Goal: Task Accomplishment & Management: Use online tool/utility

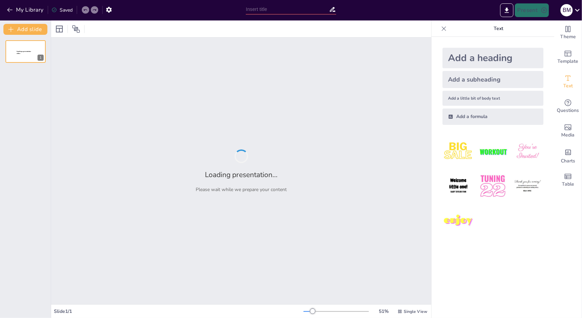
type input "Kwetschi: Innovativer Klemmschutz für Zimmertüren"
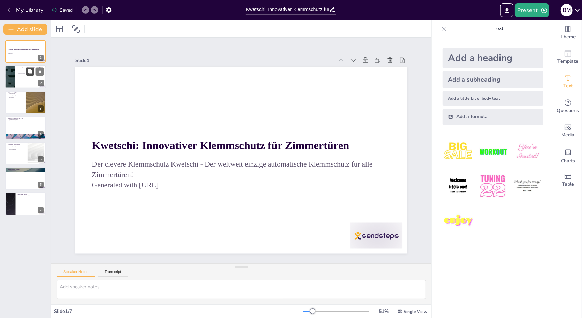
click at [33, 75] on button at bounding box center [30, 71] width 8 height 8
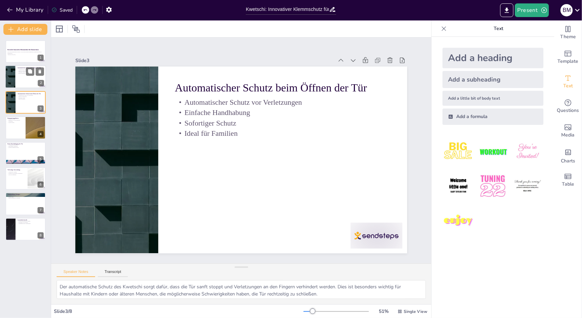
click at [19, 77] on div at bounding box center [25, 76] width 41 height 23
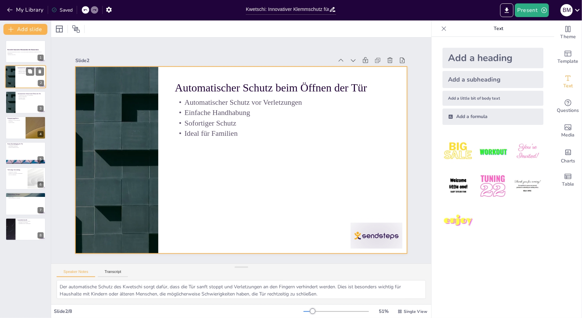
click at [24, 76] on div at bounding box center [25, 76] width 41 height 23
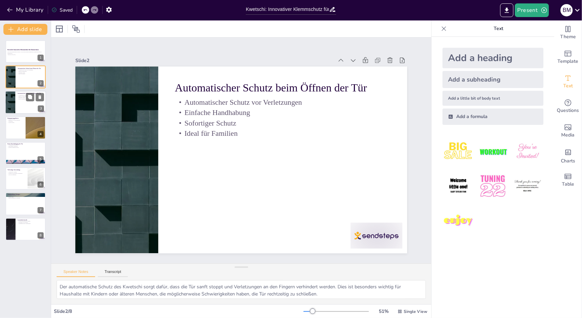
click at [22, 98] on p "Ideal für Familien" at bounding box center [30, 98] width 27 height 1
click at [25, 82] on div at bounding box center [25, 76] width 41 height 23
click at [23, 105] on div at bounding box center [25, 102] width 41 height 23
click at [14, 129] on div at bounding box center [25, 127] width 41 height 23
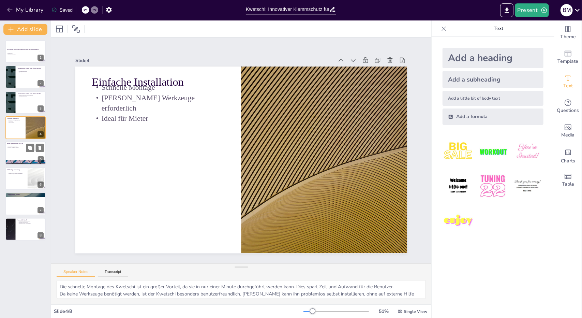
click at [19, 153] on div at bounding box center [25, 152] width 41 height 23
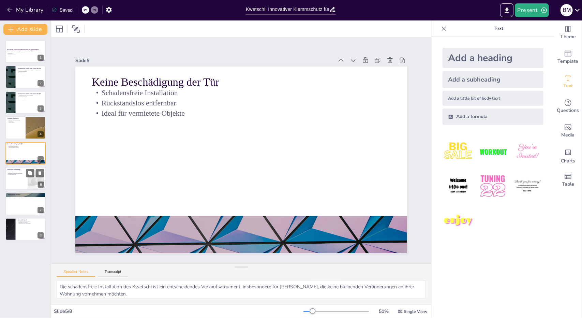
click at [17, 179] on div at bounding box center [25, 178] width 41 height 23
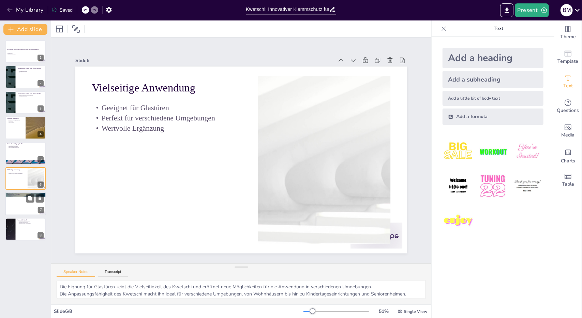
click at [23, 204] on div at bounding box center [25, 203] width 41 height 23
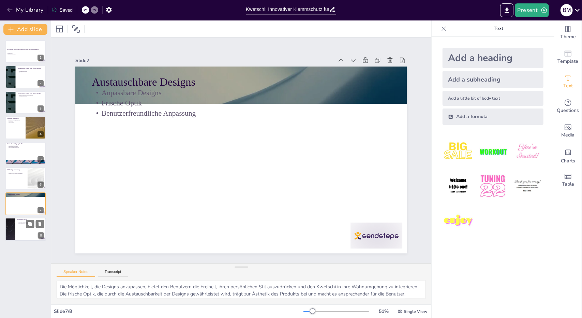
click at [21, 232] on div at bounding box center [25, 228] width 41 height 23
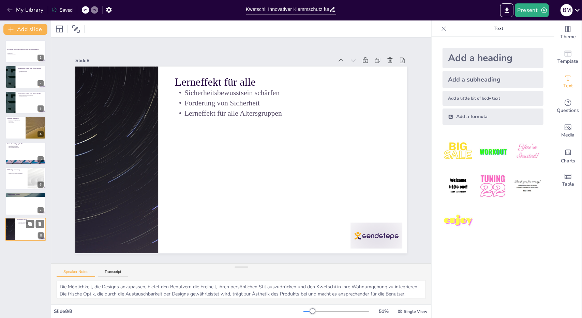
type textarea "Der Kwetschi fördert das Sicherheitsbewusstsein in Haushalten und hilft sowohl …"
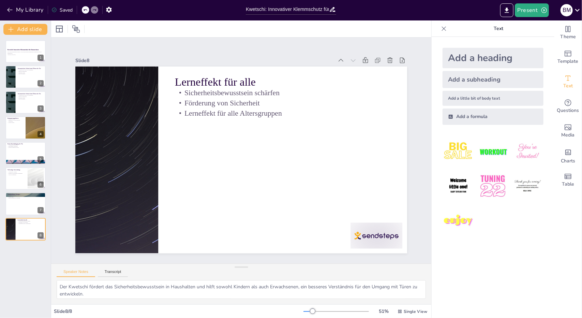
click at [317, 310] on div at bounding box center [335, 311] width 65 height 5
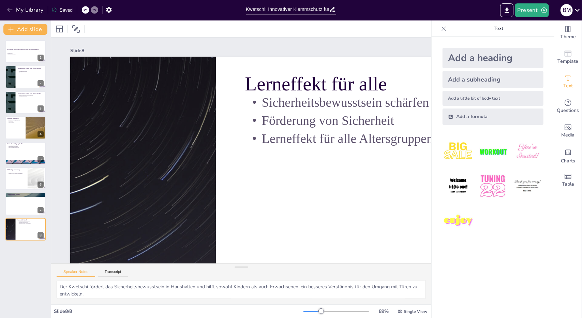
click at [311, 311] on div at bounding box center [312, 311] width 18 height 1
click at [317, 310] on div at bounding box center [335, 311] width 65 height 5
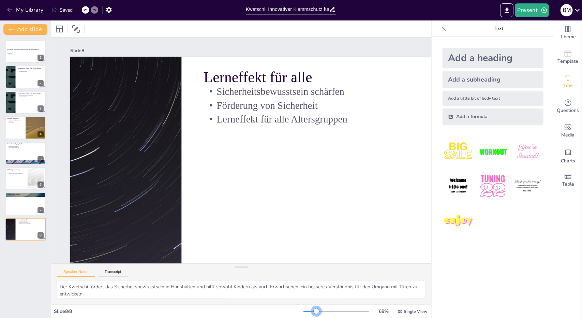
drag, startPoint x: 316, startPoint y: 311, endPoint x: 312, endPoint y: 310, distance: 3.9
click at [314, 310] on div at bounding box center [316, 310] width 5 height 5
click at [105, 270] on button "Transcript" at bounding box center [113, 272] width 30 height 7
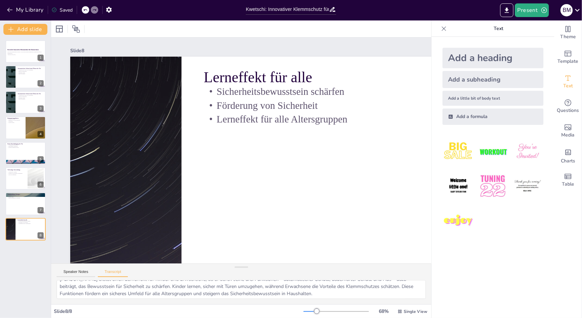
scroll to position [9, 0]
click at [21, 58] on div at bounding box center [25, 51] width 41 height 23
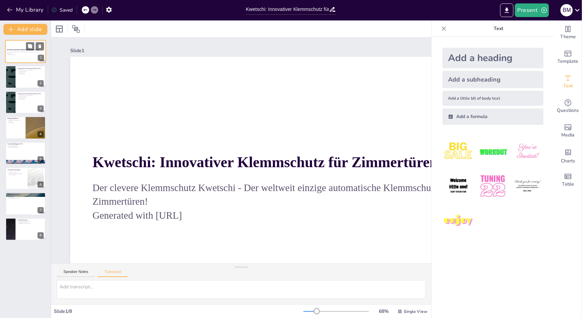
scroll to position [0, 0]
click at [74, 270] on button "Speaker Notes" at bounding box center [76, 272] width 39 height 7
click at [115, 271] on button "Transcript" at bounding box center [113, 272] width 30 height 7
click at [22, 78] on div at bounding box center [25, 76] width 41 height 23
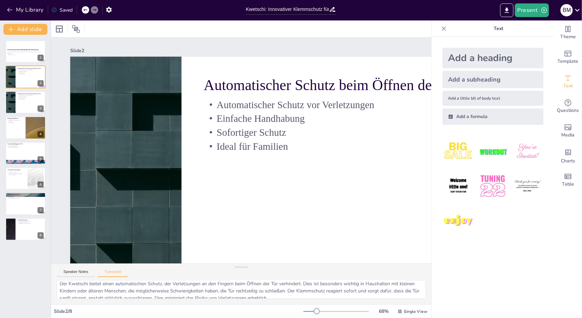
scroll to position [9, 0]
click at [22, 103] on div at bounding box center [25, 102] width 41 height 23
click at [16, 123] on div at bounding box center [25, 127] width 41 height 23
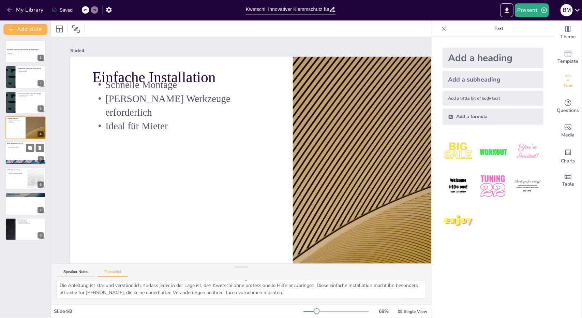
click at [15, 151] on div at bounding box center [25, 152] width 41 height 23
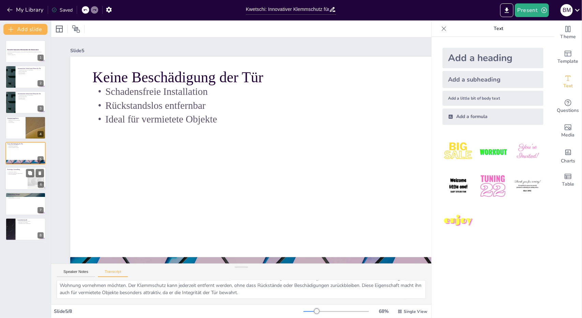
click at [20, 179] on div at bounding box center [25, 178] width 41 height 23
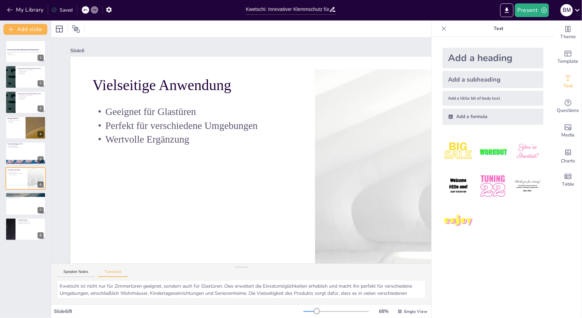
scroll to position [0, 0]
click at [20, 204] on div at bounding box center [25, 203] width 41 height 23
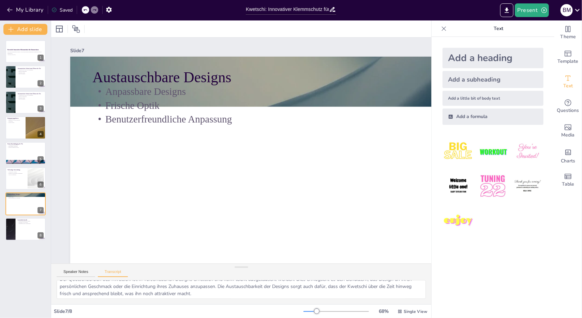
scroll to position [9, 0]
click at [21, 231] on div at bounding box center [25, 228] width 41 height 23
type textarea "[PERSON_NAME] bietet einen Lerneffekt für Kinder und Erwachsene, da er durch se…"
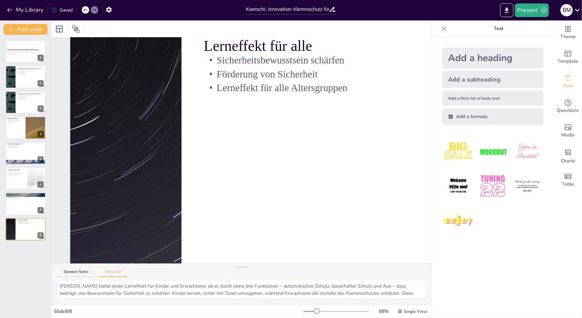
scroll to position [0, 0]
click at [509, 10] on icon "Export to PowerPoint" at bounding box center [506, 10] width 7 height 7
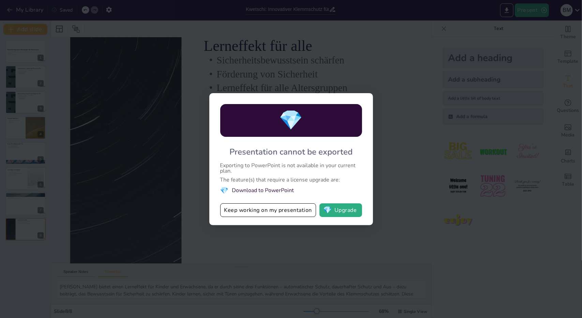
click at [392, 78] on div "💎 Presentation cannot be exported Exporting to PowerPoint is not available in y…" at bounding box center [291, 159] width 582 height 318
click at [281, 212] on button "Keep working on my presentation" at bounding box center [268, 210] width 96 height 14
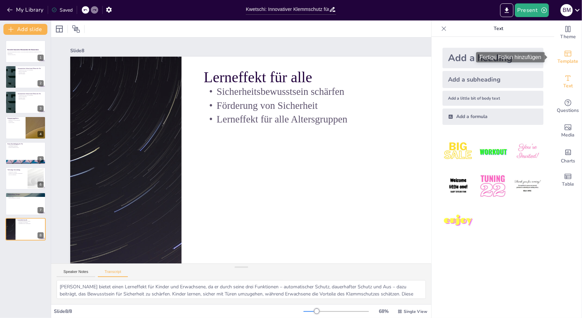
click at [564, 54] on icon "Add ready made slides" at bounding box center [568, 53] width 8 height 8
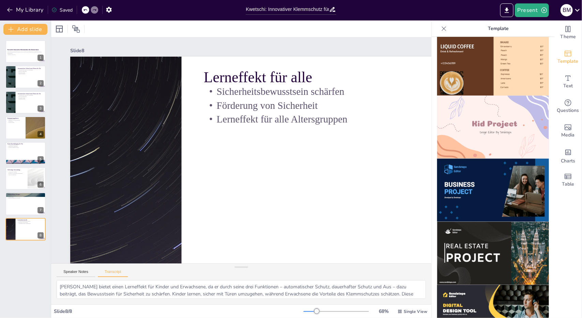
scroll to position [477, 0]
